Goal: Navigation & Orientation: Find specific page/section

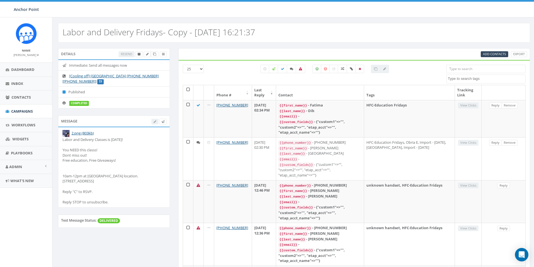
select select
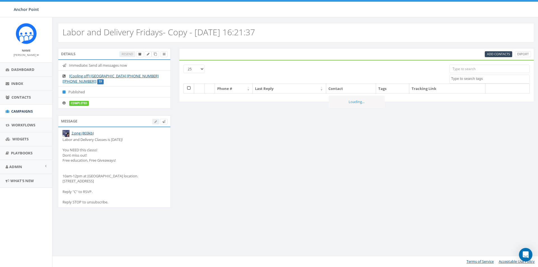
select select
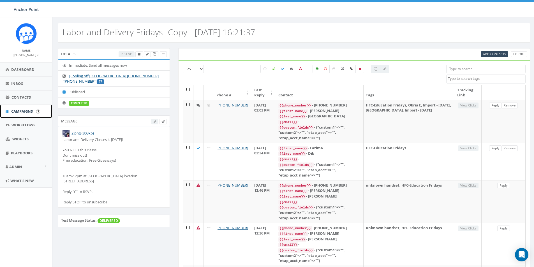
click at [19, 112] on span "Campaigns" at bounding box center [22, 111] width 22 height 5
